Goal: Find contact information

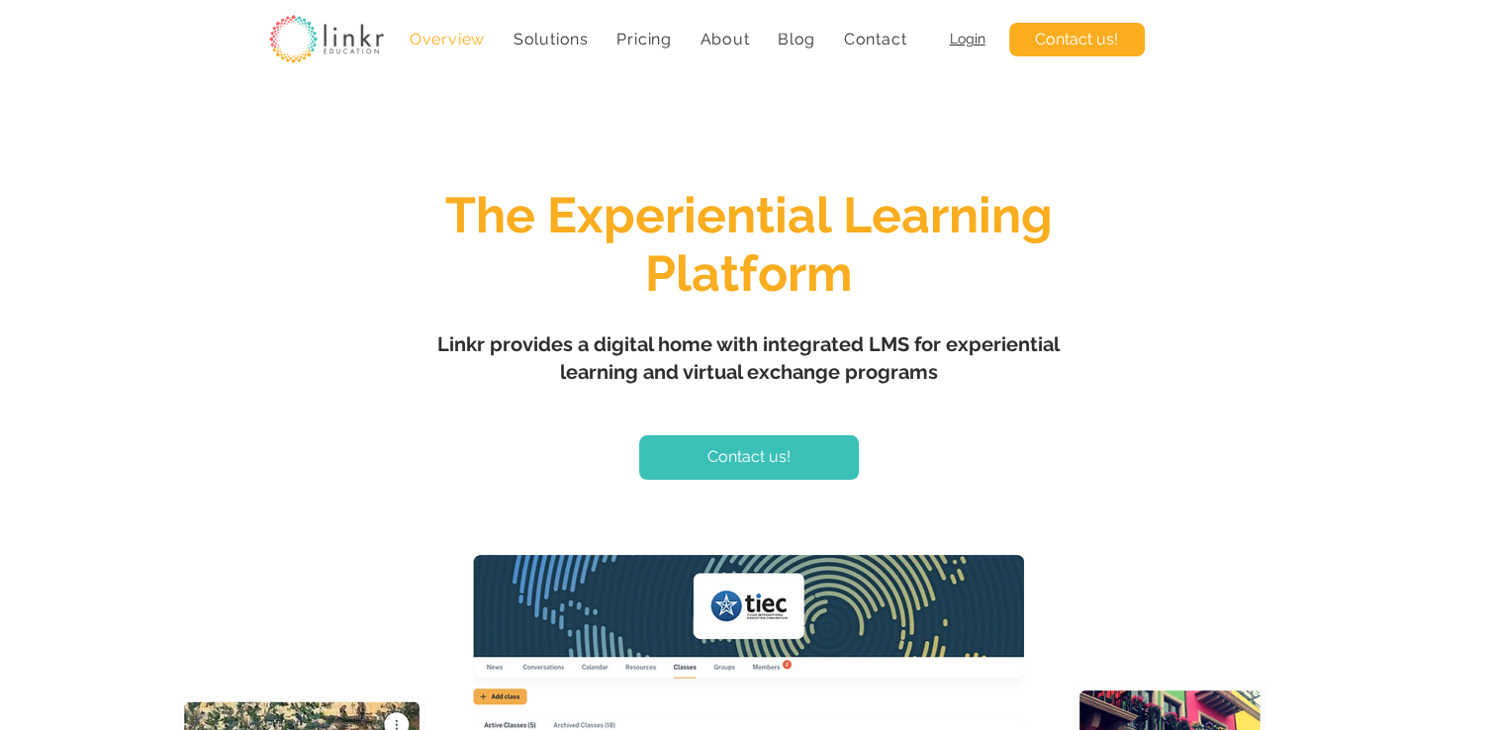
click at [829, 449] on link "Contact us!" at bounding box center [749, 457] width 220 height 45
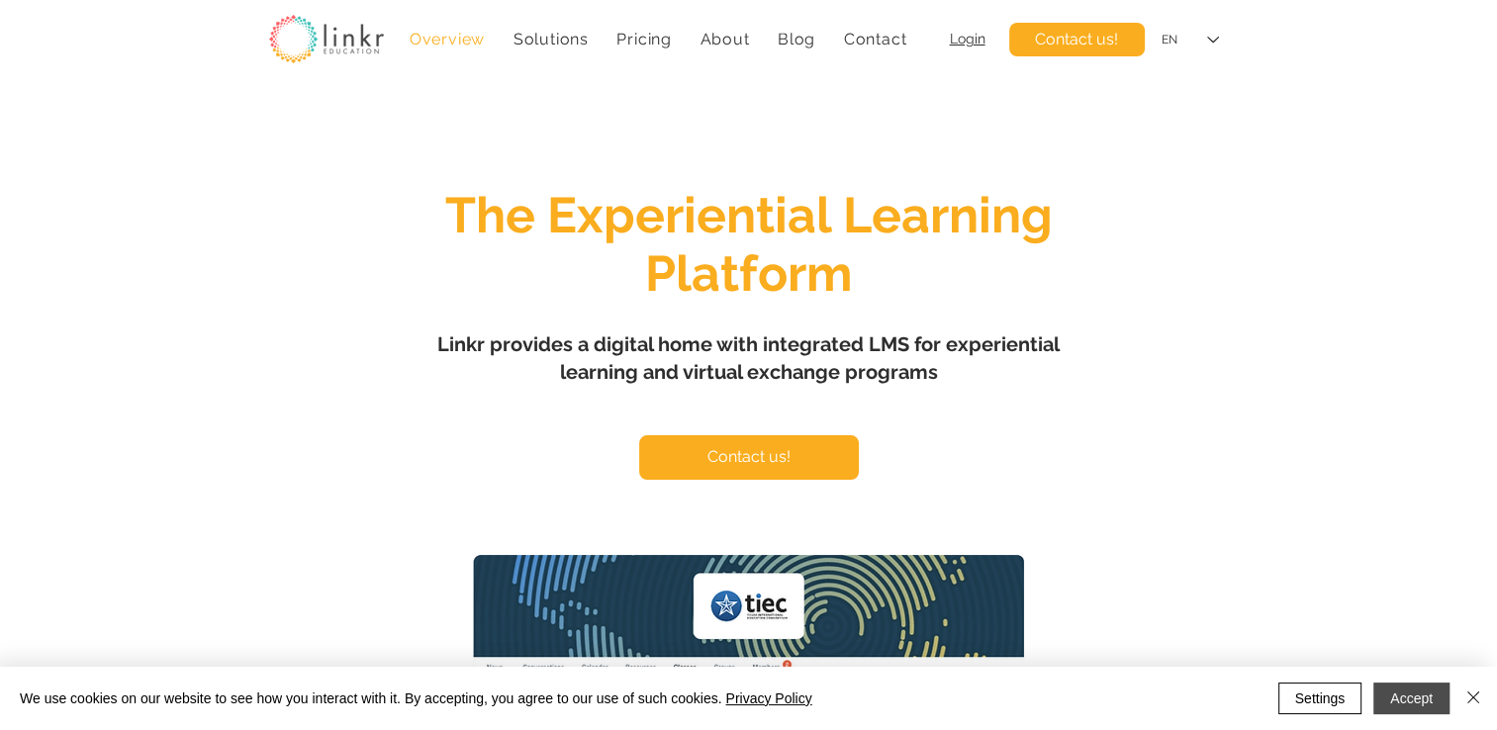
click at [1416, 703] on button "Accept" at bounding box center [1411, 699] width 76 height 32
